Goal: Task Accomplishment & Management: Use online tool/utility

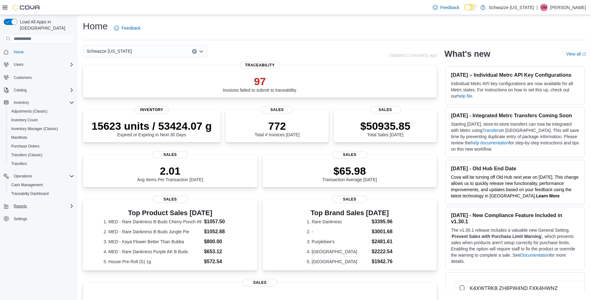
click at [47, 202] on div "Reports" at bounding box center [42, 205] width 63 height 7
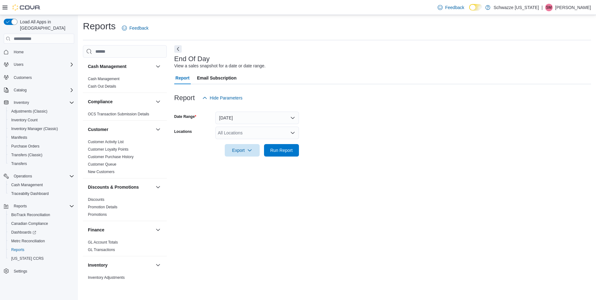
click at [256, 135] on div "All Locations" at bounding box center [256, 132] width 83 height 12
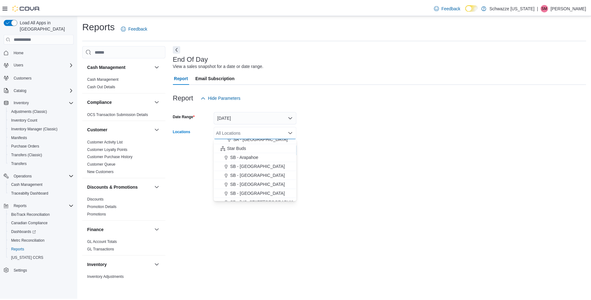
scroll to position [78, 0]
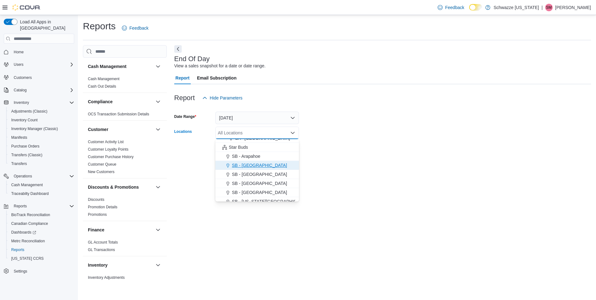
click at [256, 167] on div "SB - [GEOGRAPHIC_DATA]" at bounding box center [257, 165] width 76 height 6
click at [320, 153] on form "Date Range [DATE] Locations SB - [GEOGRAPHIC_DATA] Combo box. Selected. SB - [G…" at bounding box center [382, 130] width 416 height 52
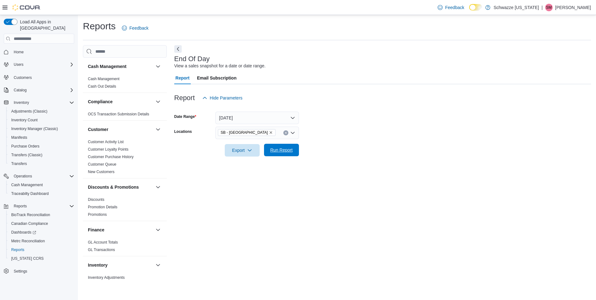
click at [284, 150] on span "Run Report" at bounding box center [281, 150] width 22 height 6
